Goal: Task Accomplishment & Management: Complete application form

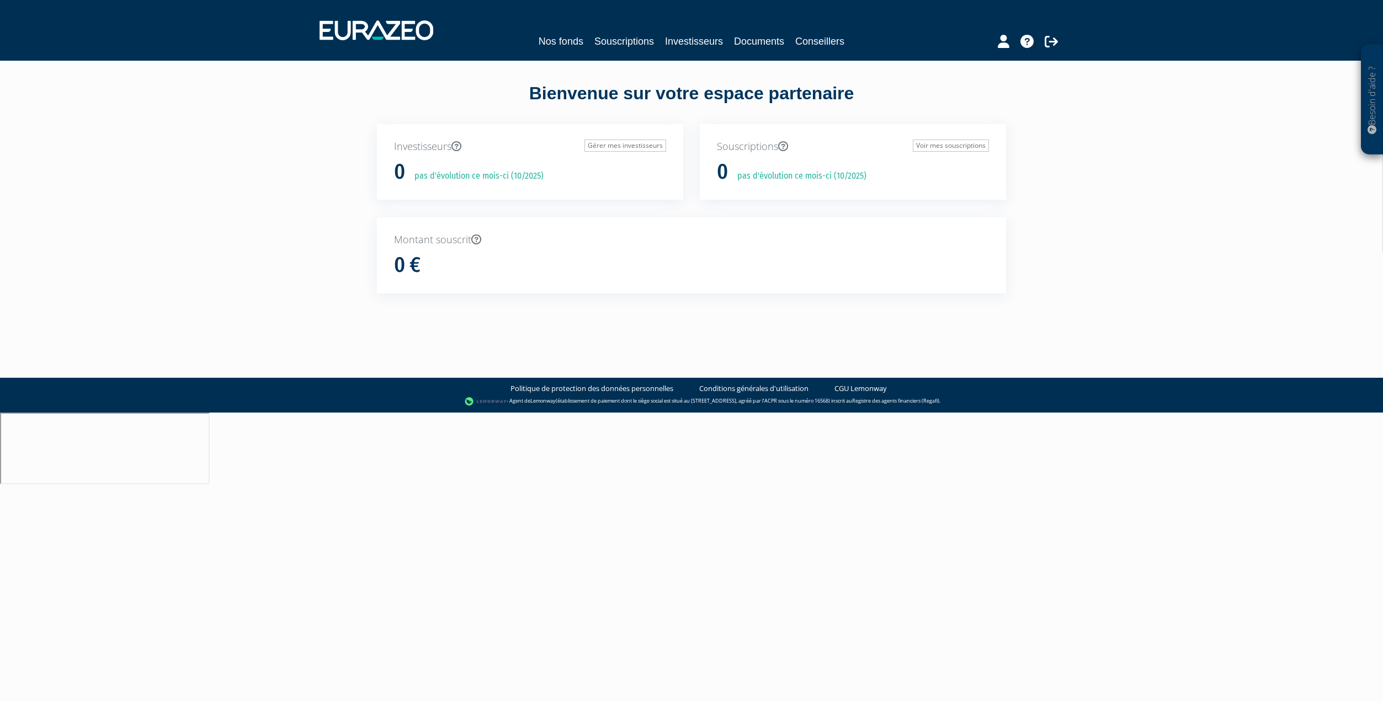
click at [1142, 206] on div "Besoin d'aide ? × J'ai besoin d'aide Si vous avez une question à propos du fonc…" at bounding box center [691, 166] width 1383 height 333
click at [557, 45] on link "Nos fonds" at bounding box center [561, 41] width 45 height 15
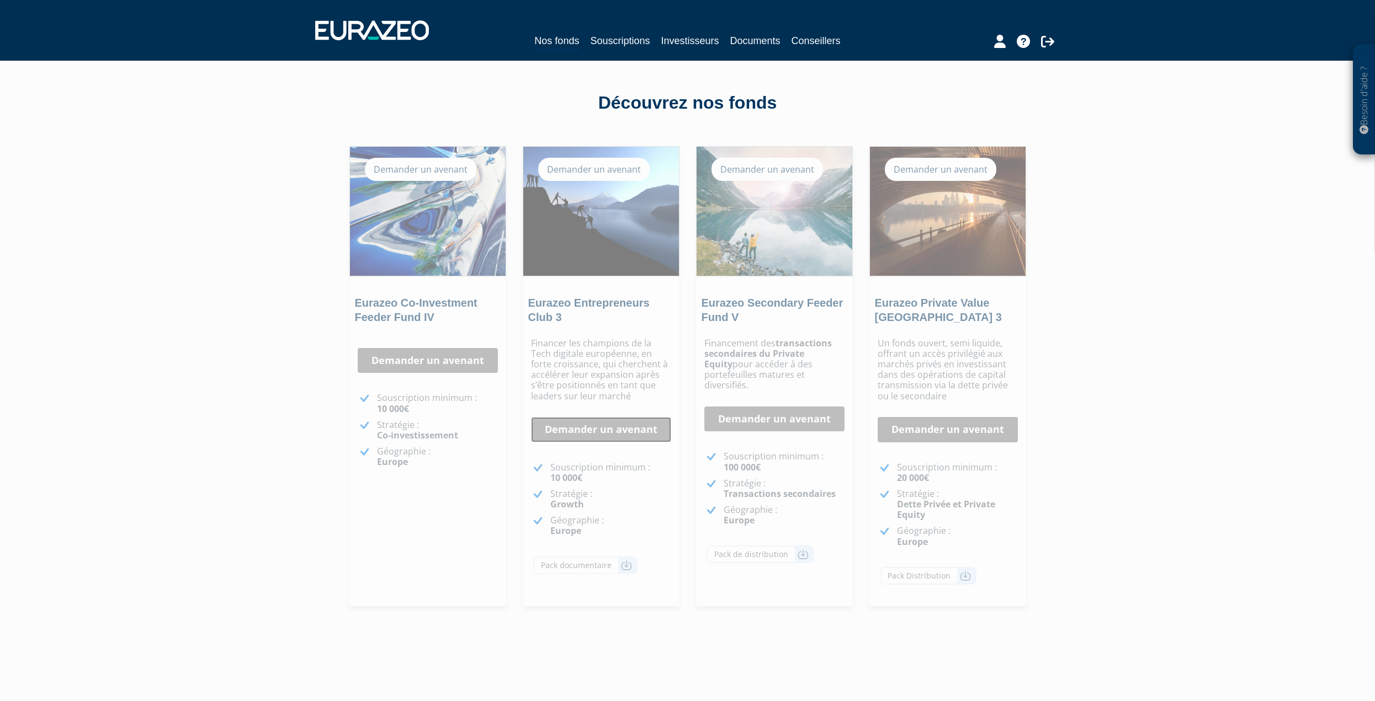
click at [596, 435] on link "Demander un avenant" at bounding box center [601, 429] width 140 height 25
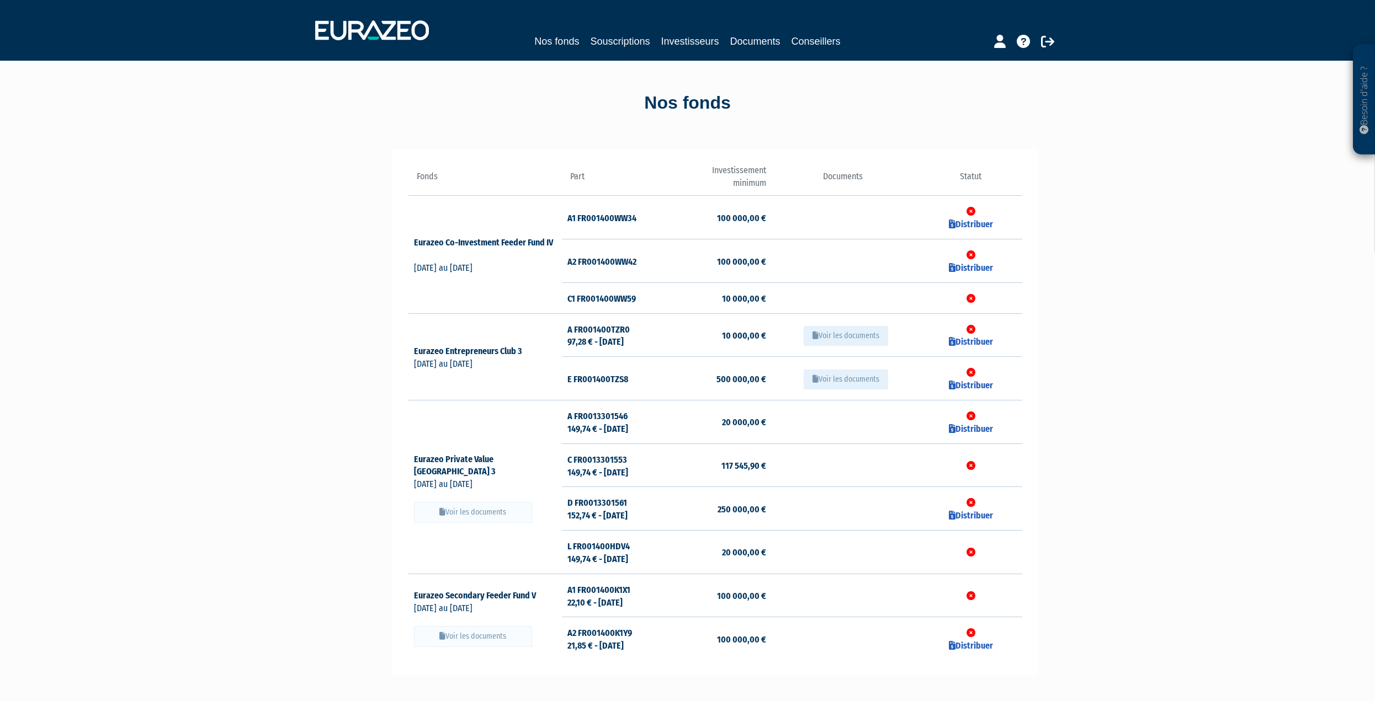
click at [852, 335] on button "Voir les documents" at bounding box center [846, 336] width 84 height 20
click at [995, 46] on icon at bounding box center [1000, 41] width 12 height 13
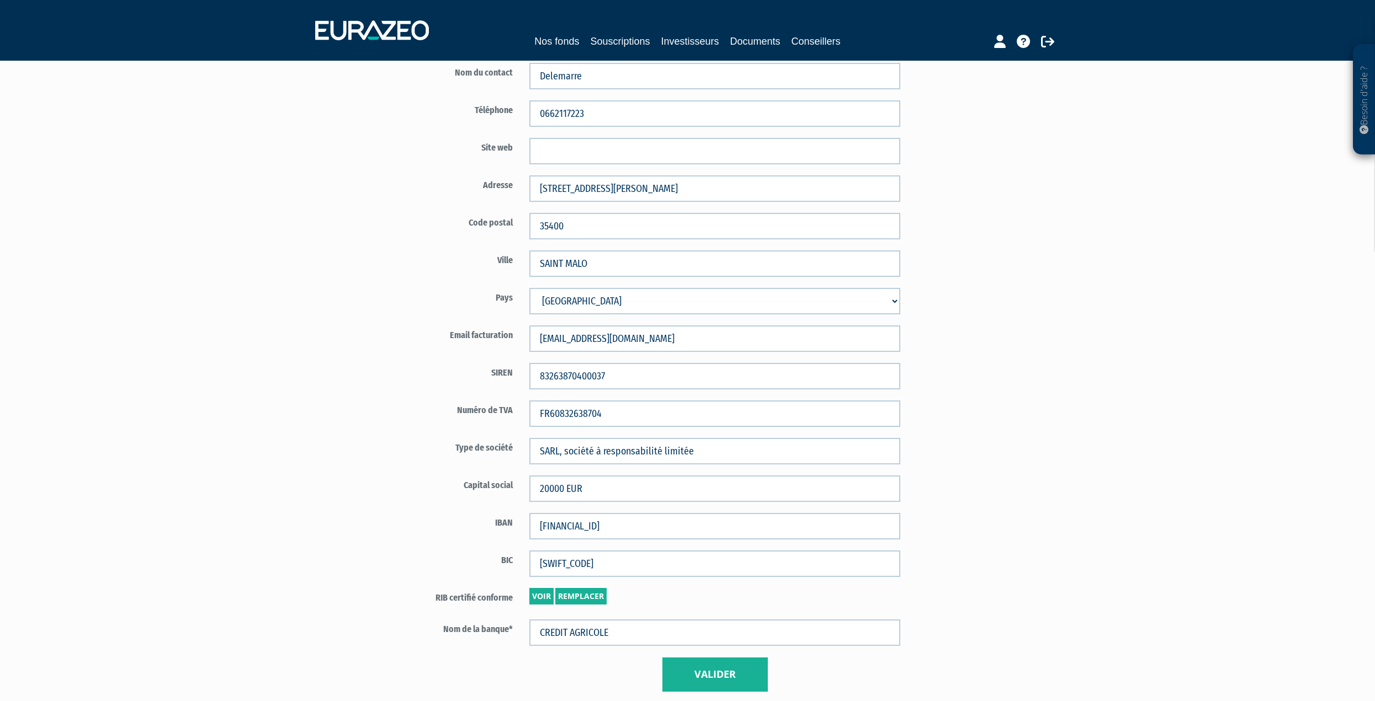
scroll to position [386, 0]
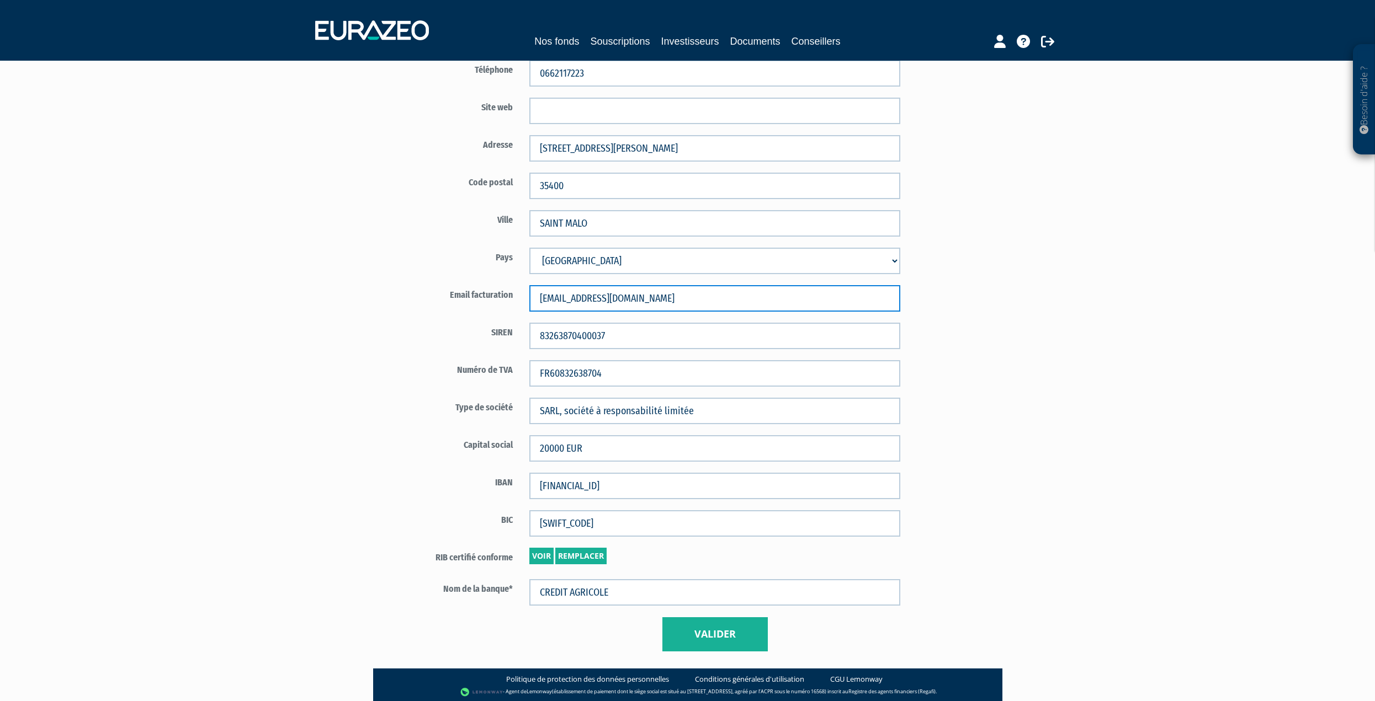
drag, startPoint x: 572, startPoint y: 296, endPoint x: 333, endPoint y: 294, distance: 238.4
click at [333, 294] on div "Besoin d'aide ? × J'ai besoin d'aide Si vous avez une question à propos du fonc…" at bounding box center [687, 159] width 1375 height 1090
type input "office@desancy.fr"
click at [725, 631] on button "Valider" at bounding box center [714, 635] width 105 height 34
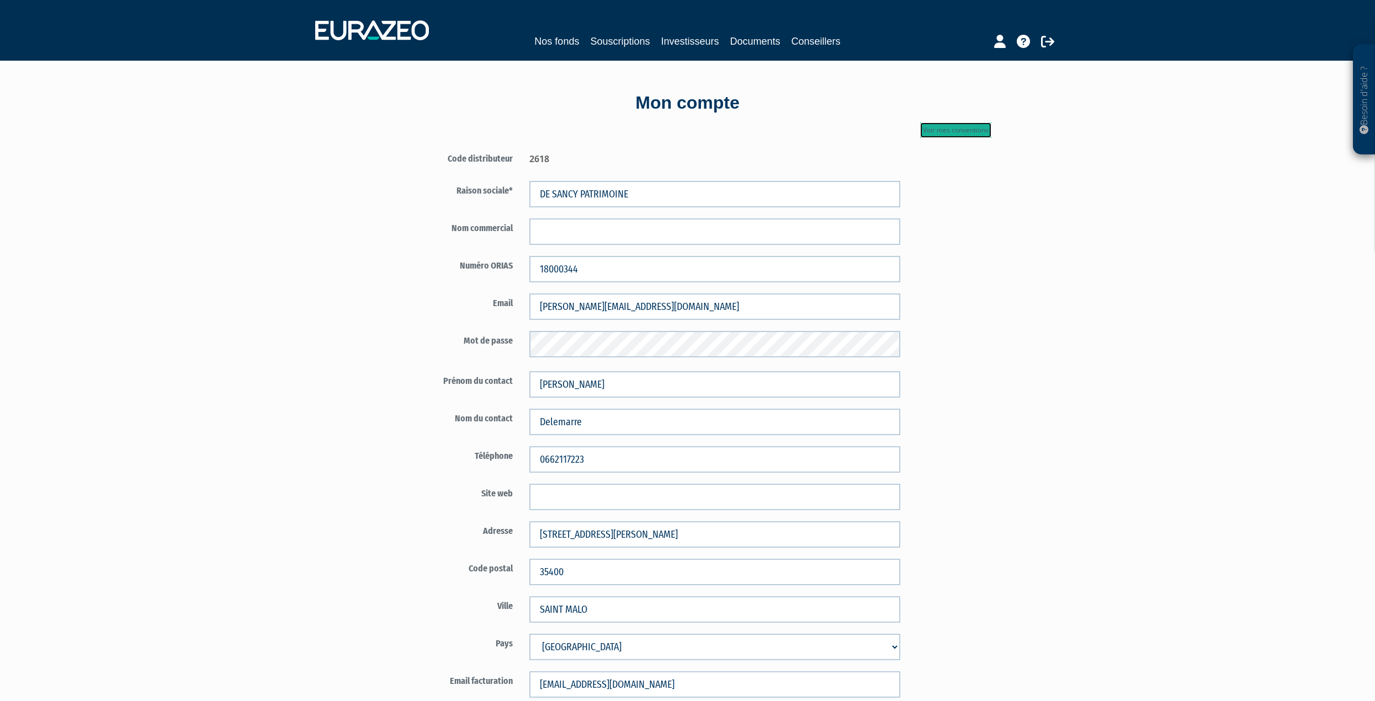
click at [969, 126] on link "Voir mes conventions" at bounding box center [955, 130] width 71 height 15
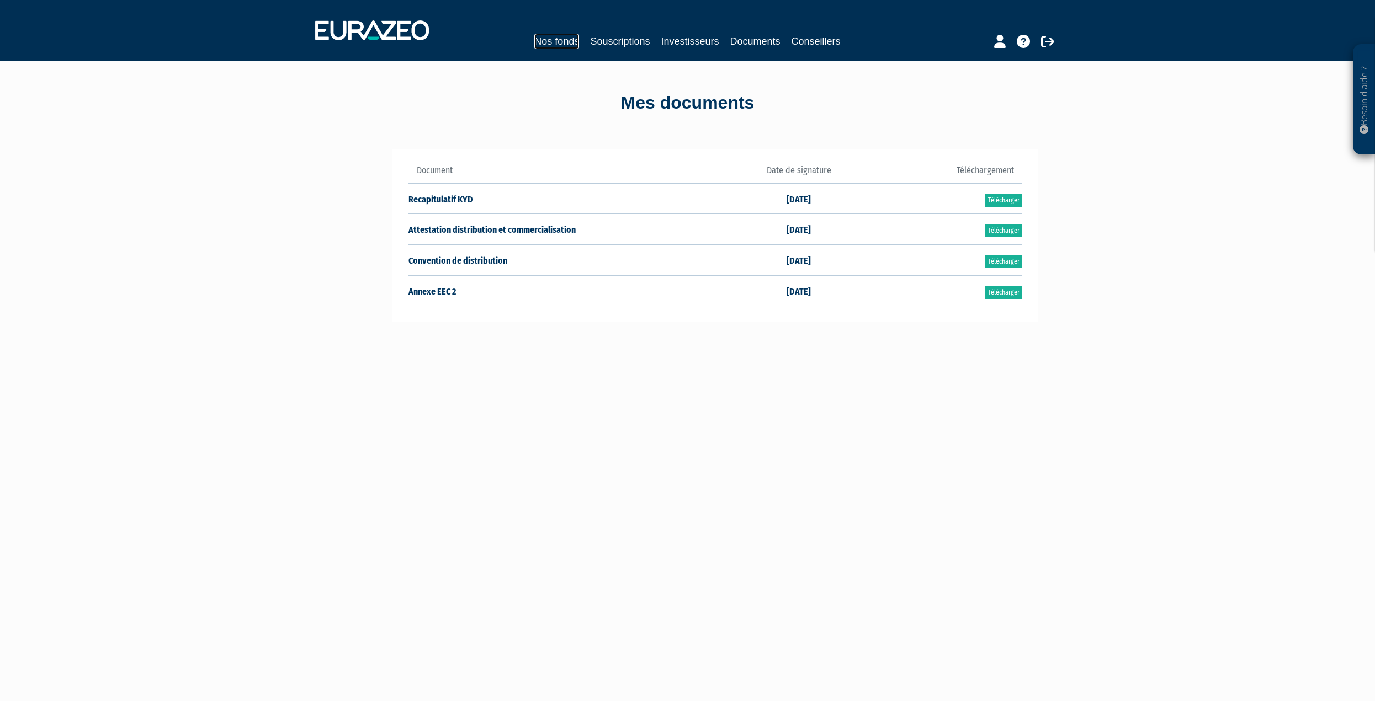
click at [562, 47] on link "Nos fonds" at bounding box center [556, 41] width 45 height 15
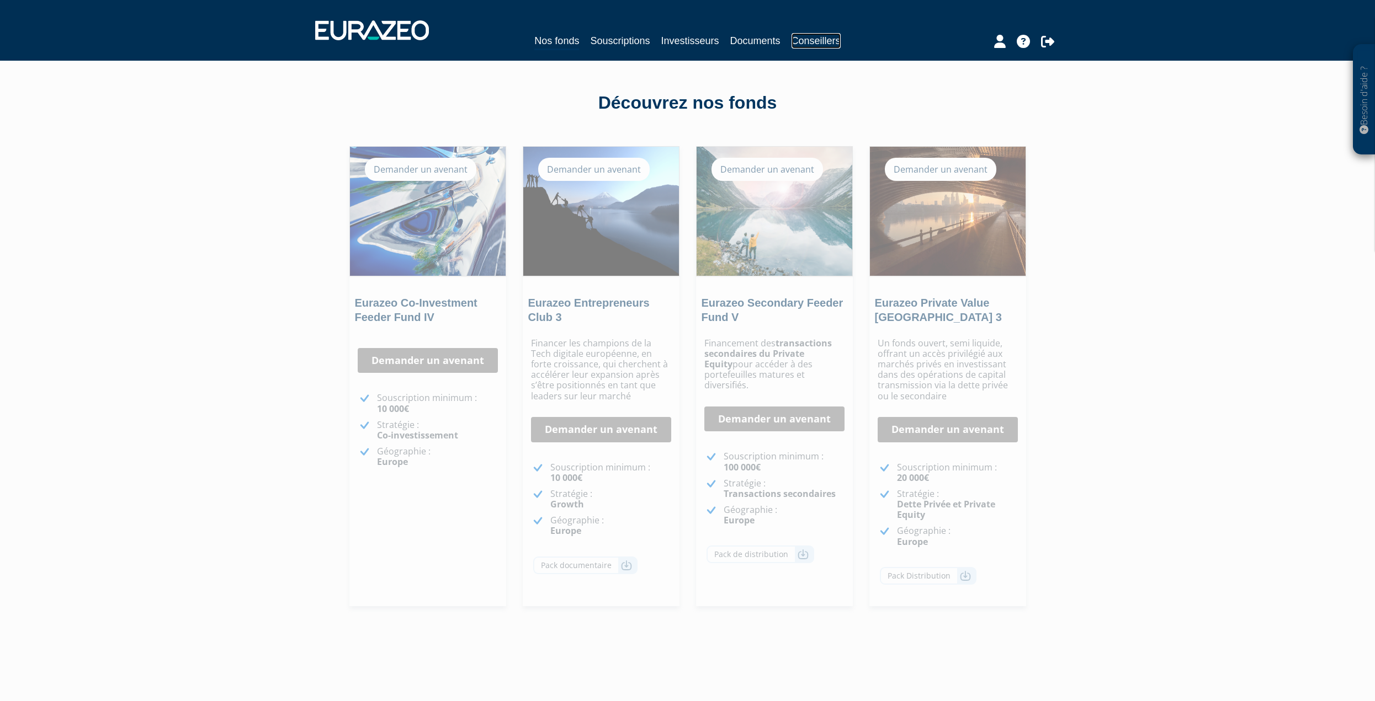
click at [836, 41] on link "Conseillers" at bounding box center [815, 40] width 49 height 15
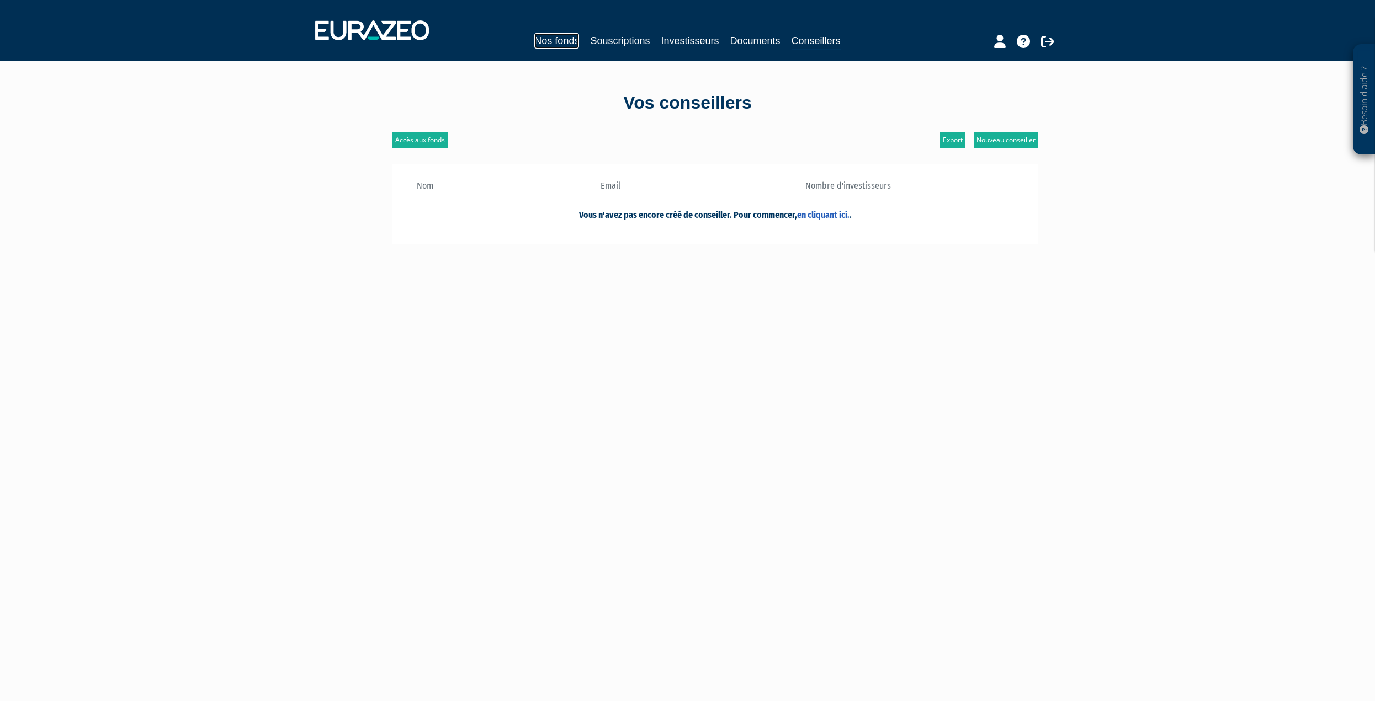
click at [542, 42] on link "Nos fonds" at bounding box center [556, 40] width 45 height 15
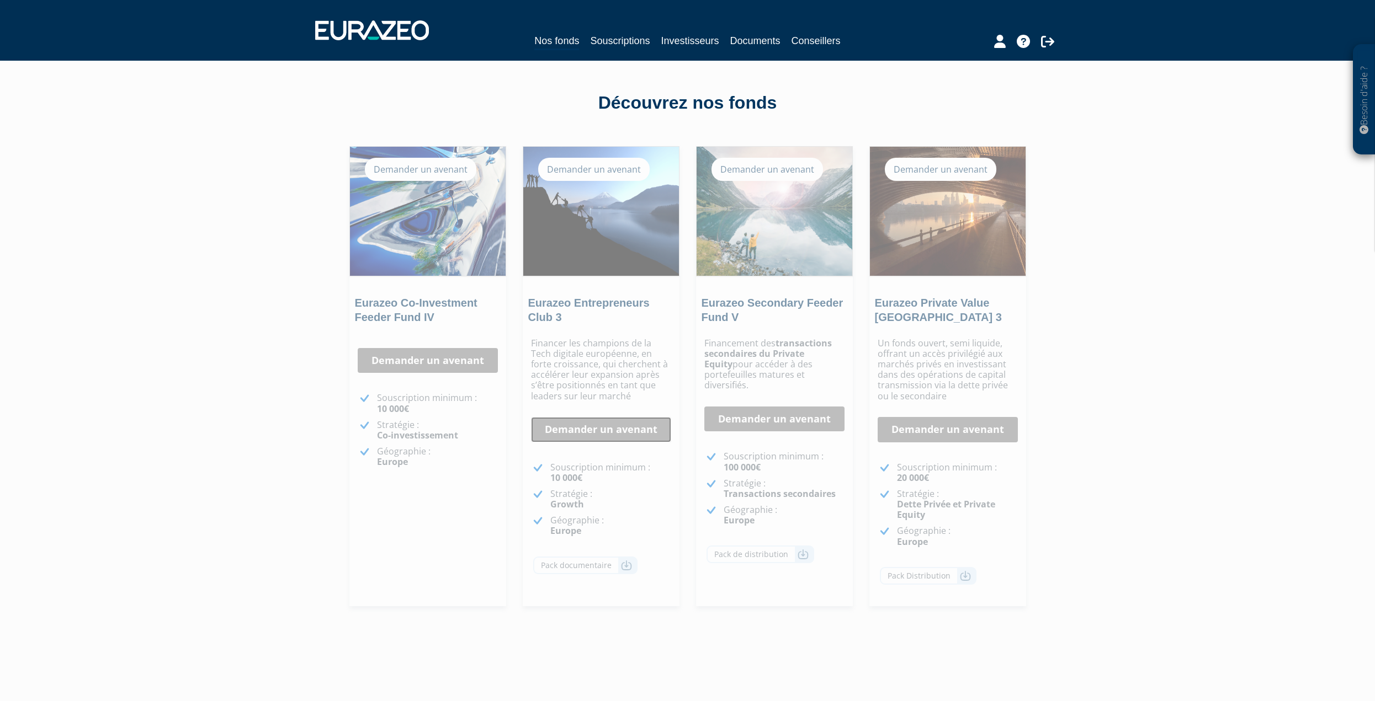
click at [567, 437] on link "Demander un avenant" at bounding box center [601, 429] width 140 height 25
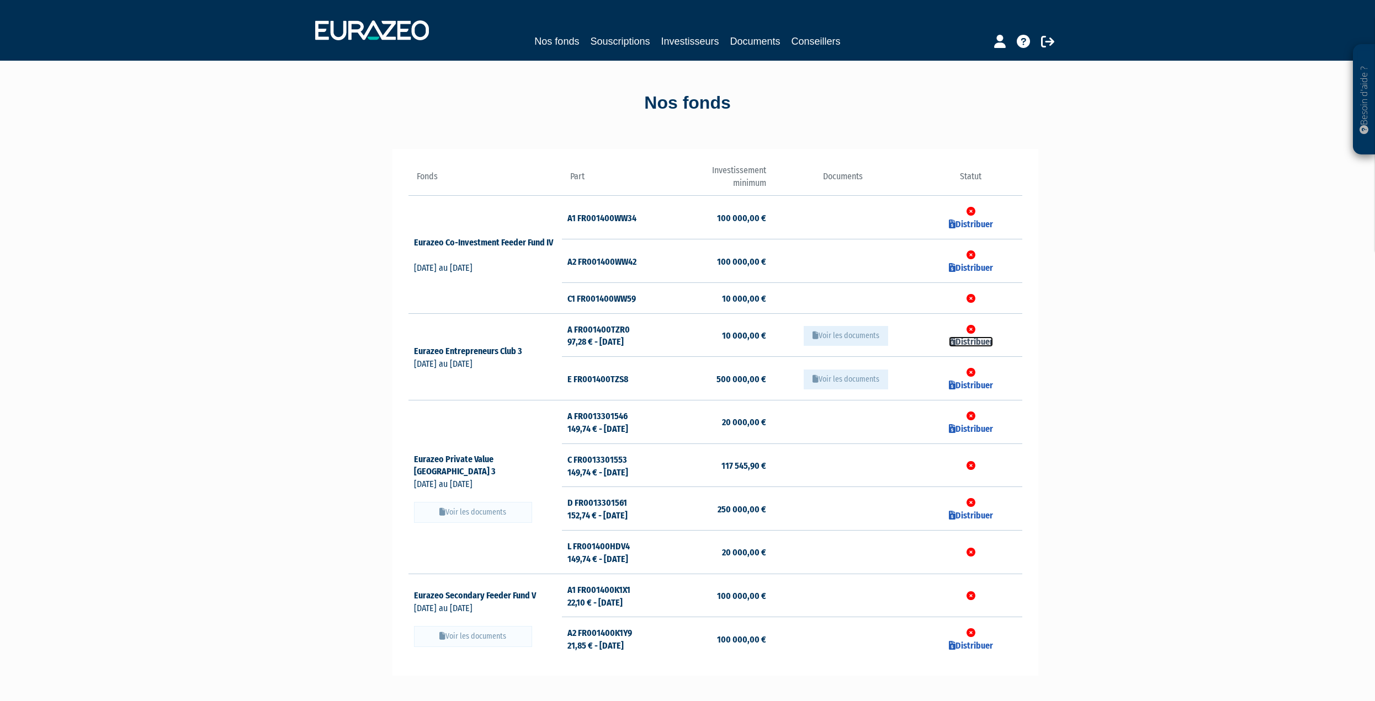
click at [961, 341] on link "Distribuer" at bounding box center [971, 342] width 44 height 10
checkbox input "true"
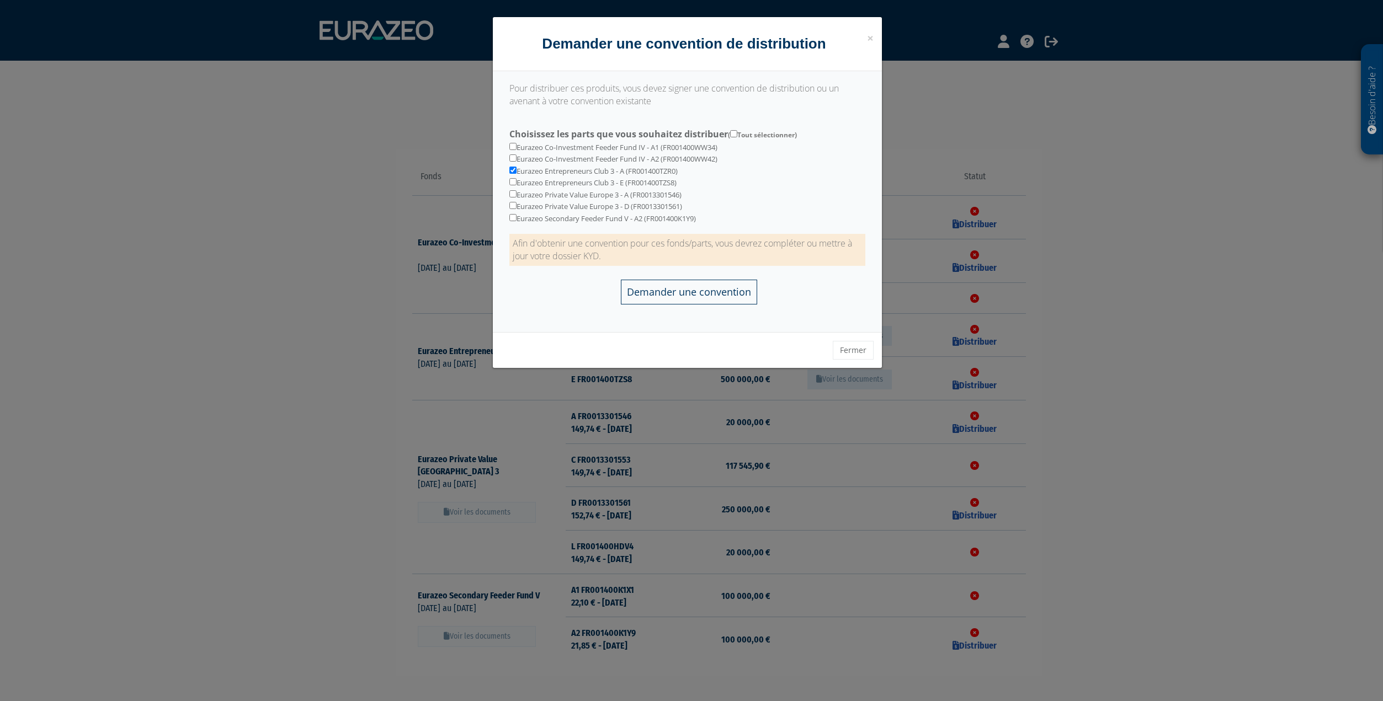
click at [657, 298] on input "Demander une convention" at bounding box center [689, 292] width 136 height 25
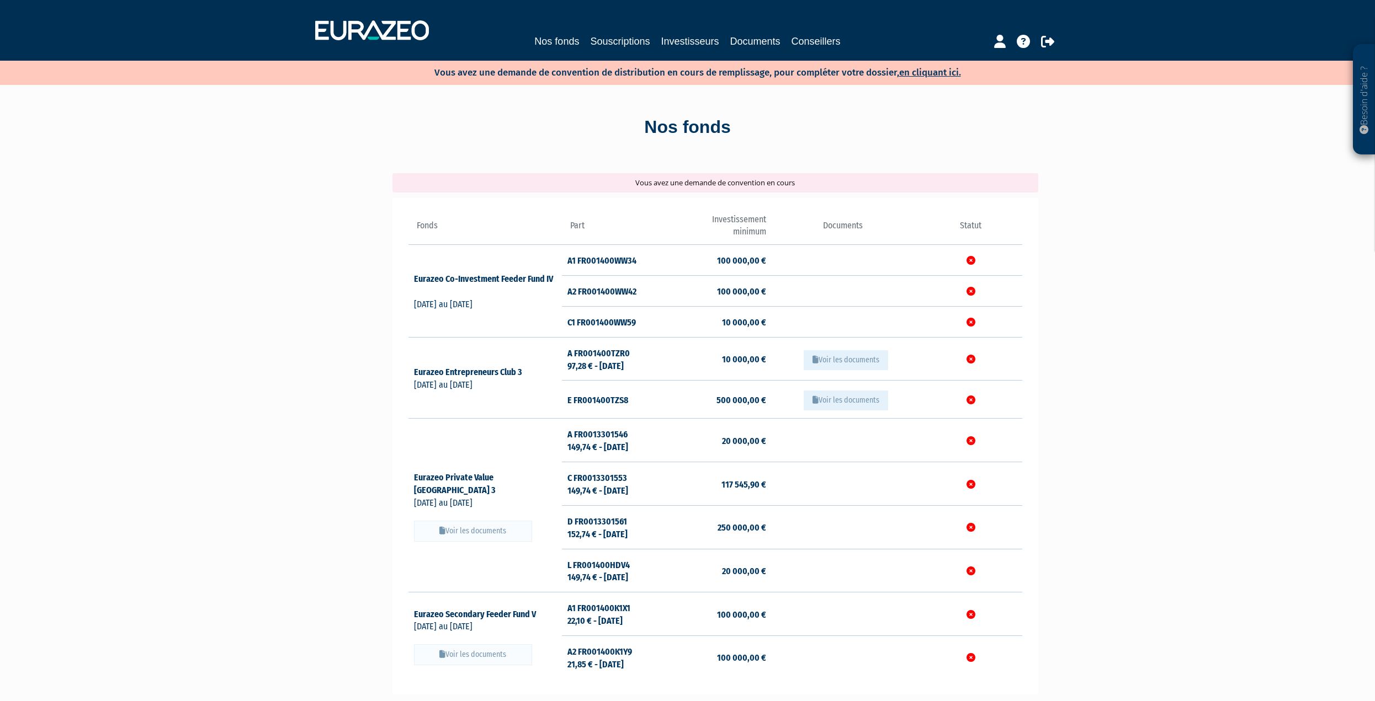
scroll to position [24, 0]
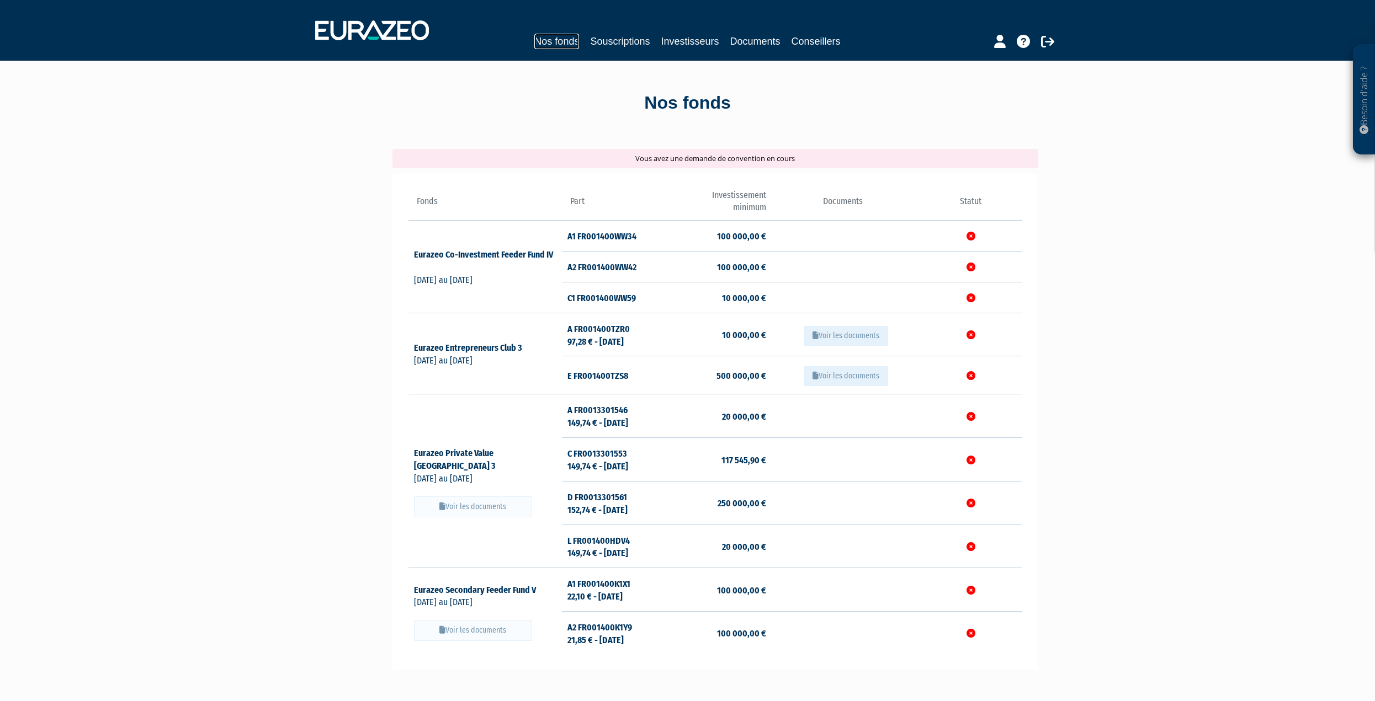
click at [559, 42] on link "Nos fonds" at bounding box center [556, 41] width 45 height 15
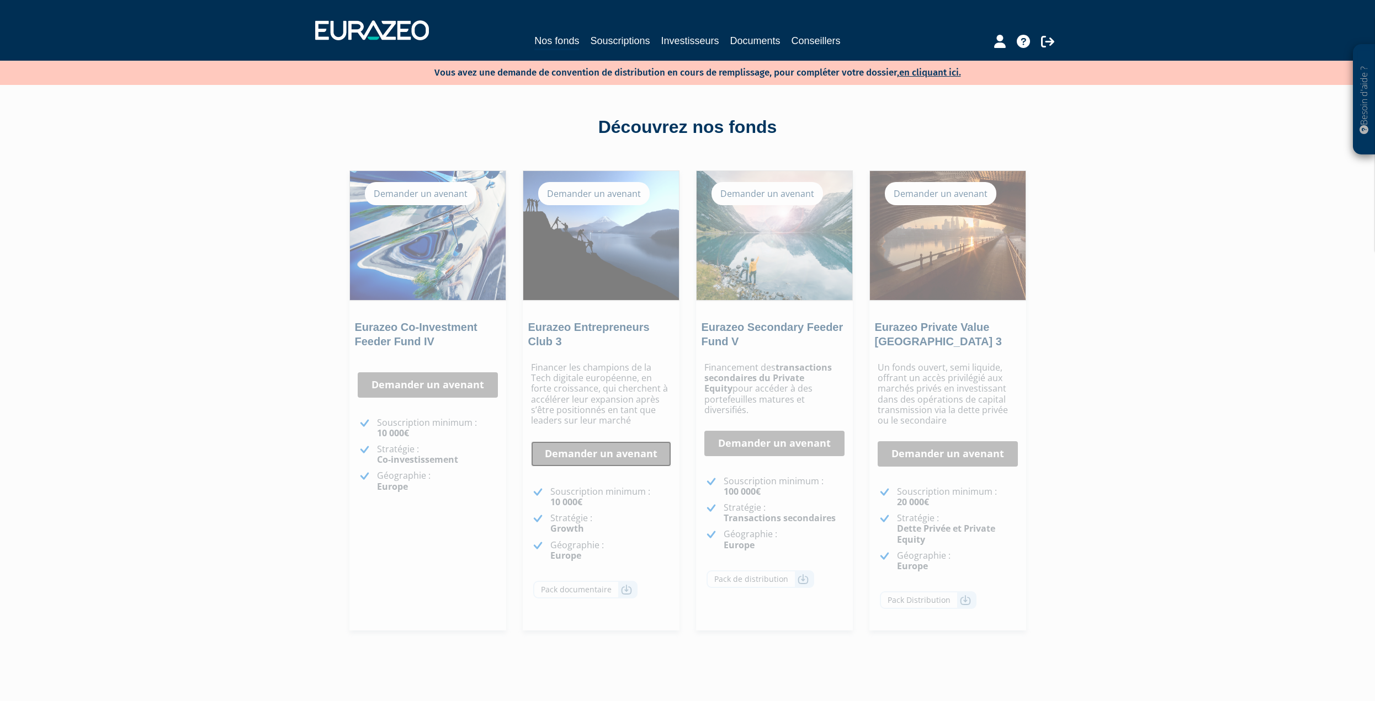
click at [620, 463] on link "Demander un avenant" at bounding box center [601, 453] width 140 height 25
